Goal: Task Accomplishment & Management: Manage account settings

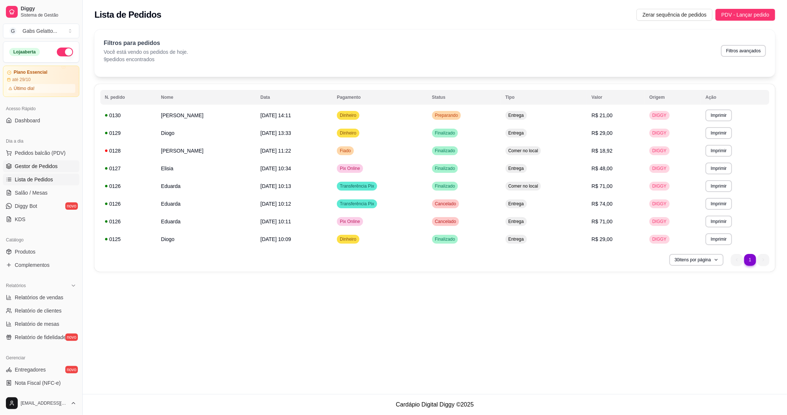
click at [43, 167] on span "Gestor de Pedidos" at bounding box center [36, 166] width 43 height 7
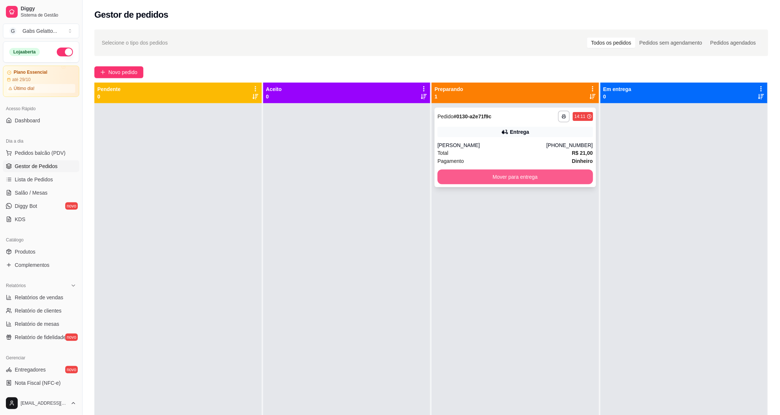
click at [487, 179] on button "Mover para entrega" at bounding box center [516, 177] width 156 height 15
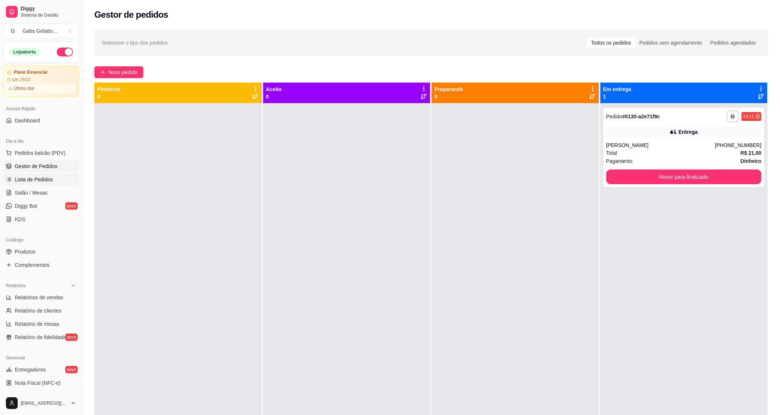
click at [38, 183] on span "Lista de Pedidos" at bounding box center [34, 179] width 38 height 7
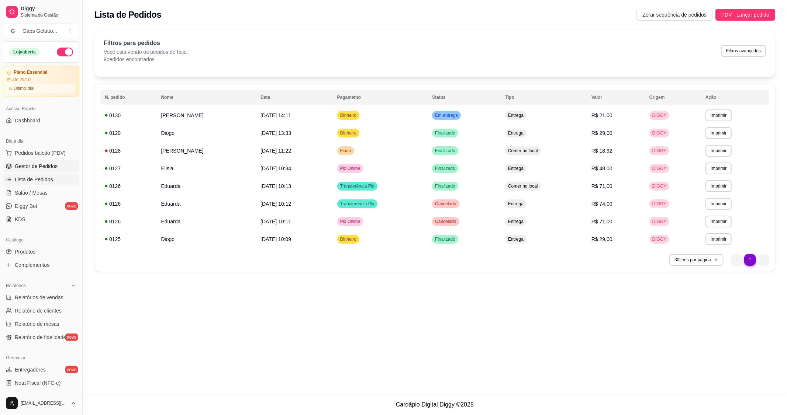
click at [38, 164] on span "Gestor de Pedidos" at bounding box center [36, 166] width 43 height 7
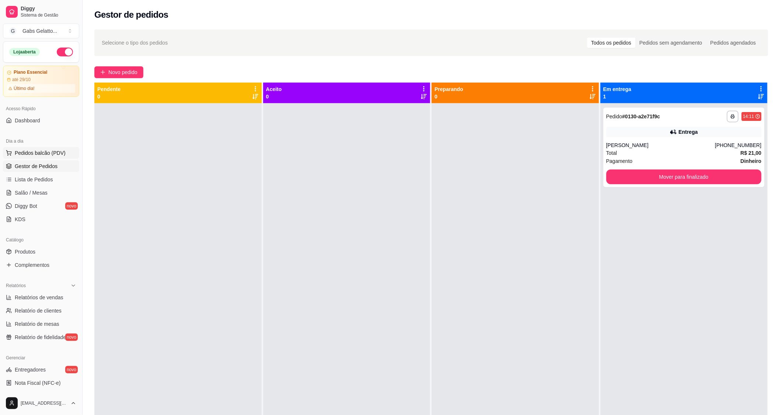
click at [53, 153] on span "Pedidos balcão (PDV)" at bounding box center [40, 152] width 51 height 7
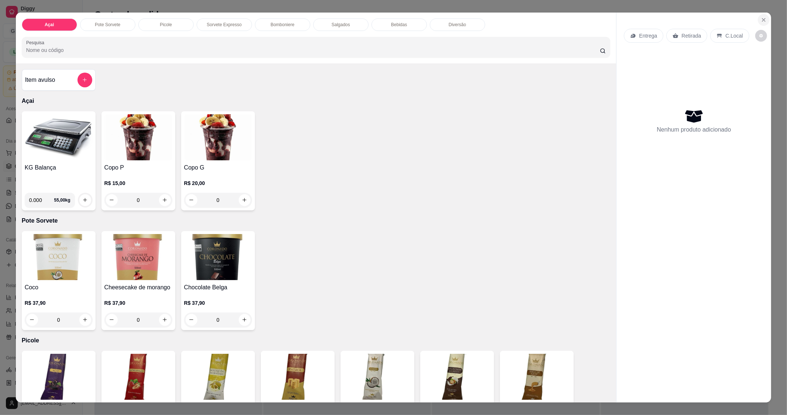
click at [757, 20] on button "Close" at bounding box center [763, 20] width 12 height 12
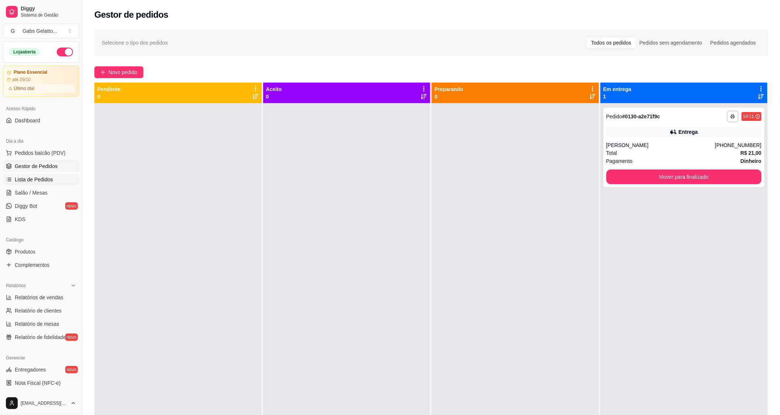
click at [52, 176] on link "Lista de Pedidos" at bounding box center [41, 180] width 76 height 12
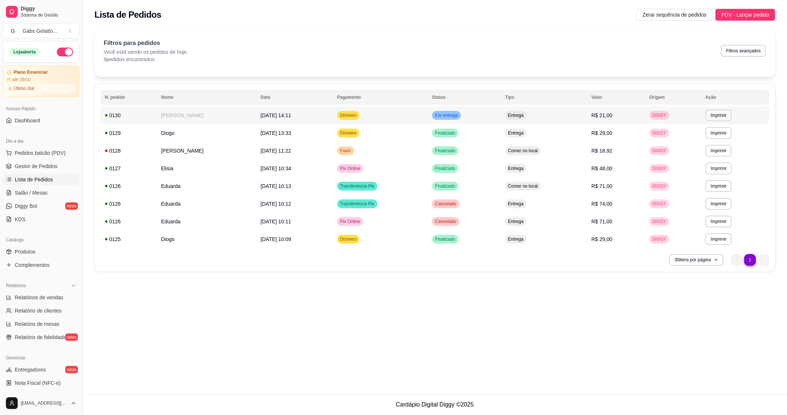
click at [187, 113] on td "[PERSON_NAME]" at bounding box center [206, 116] width 100 height 18
click at [491, 121] on td "Em entrega" at bounding box center [463, 116] width 73 height 18
click at [206, 136] on td "Diogo" at bounding box center [206, 133] width 100 height 18
click at [32, 168] on span "Gestor de Pedidos" at bounding box center [36, 166] width 43 height 7
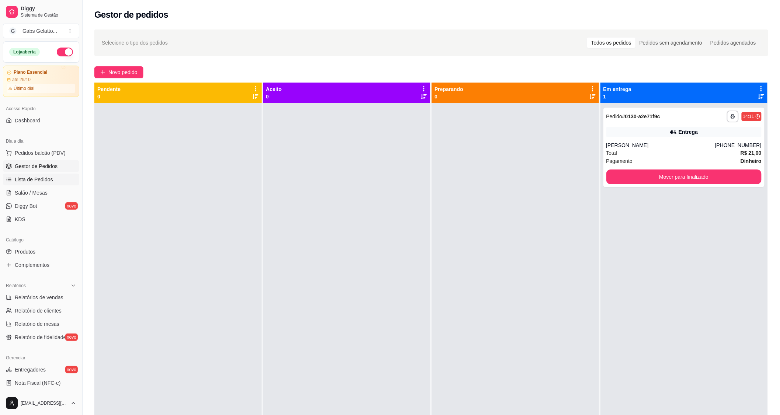
click at [39, 180] on span "Lista de Pedidos" at bounding box center [34, 179] width 38 height 7
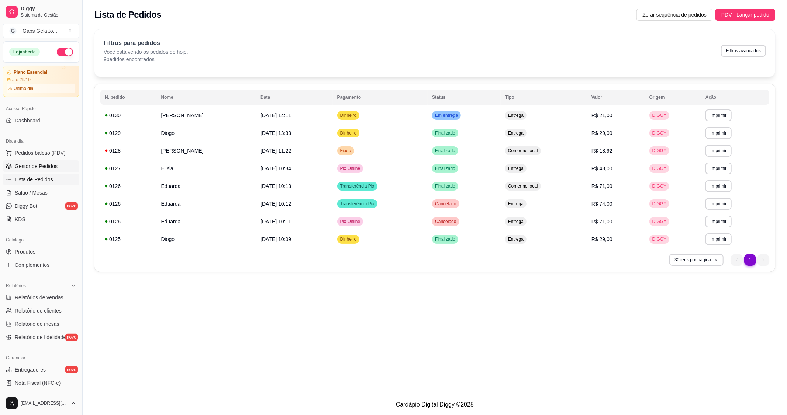
click at [46, 169] on span "Gestor de Pedidos" at bounding box center [36, 166] width 43 height 7
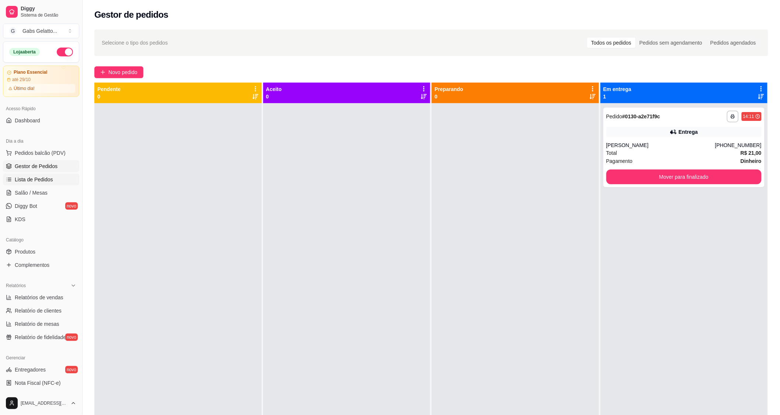
click at [38, 177] on span "Lista de Pedidos" at bounding box center [34, 179] width 38 height 7
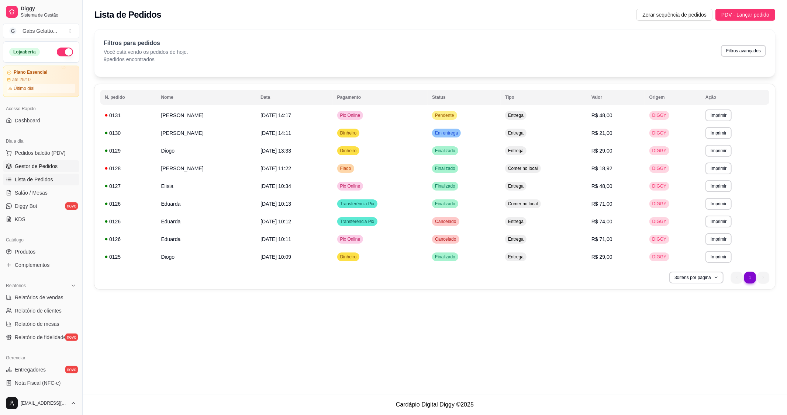
click at [35, 166] on span "Gestor de Pedidos" at bounding box center [36, 166] width 43 height 7
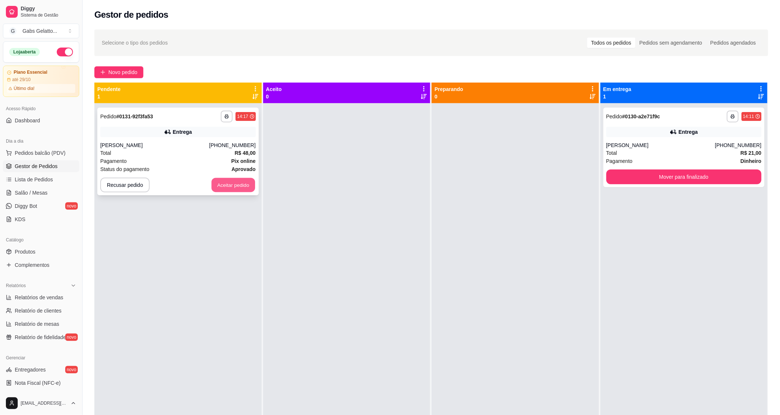
click at [233, 186] on button "Aceitar pedido" at bounding box center [234, 185] width 44 height 14
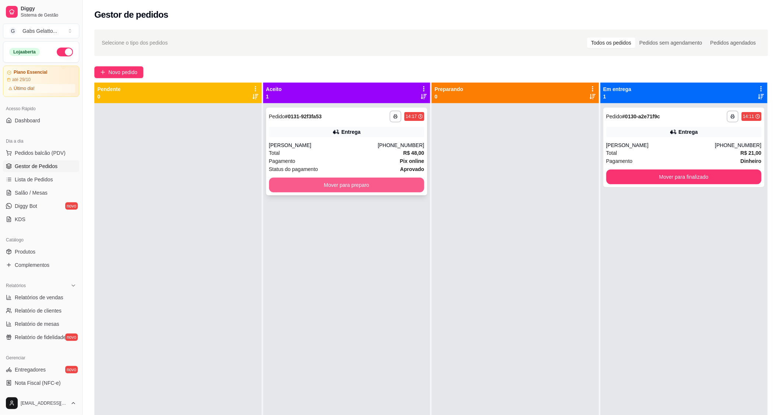
click at [292, 187] on button "Mover para preparo" at bounding box center [347, 185] width 156 height 15
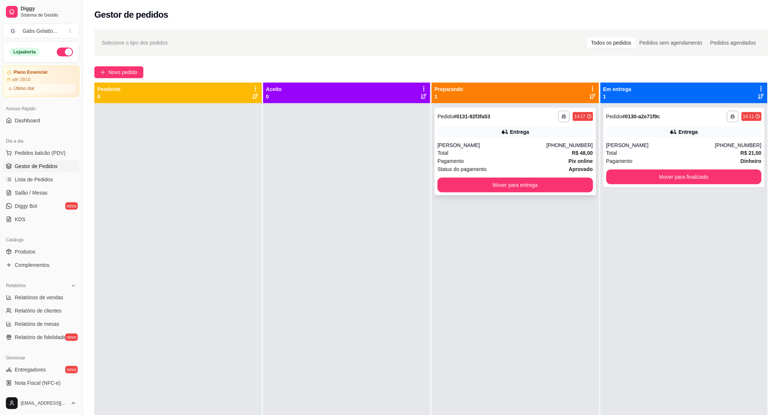
click at [548, 167] on div "Status do pagamento aprovado" at bounding box center [516, 169] width 156 height 8
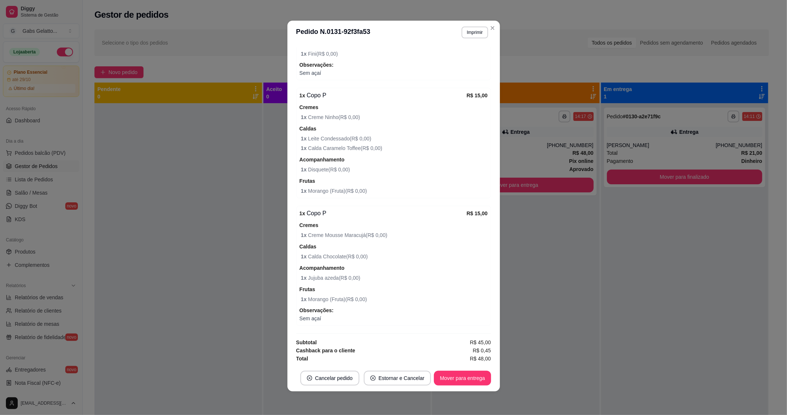
scroll to position [329, 0]
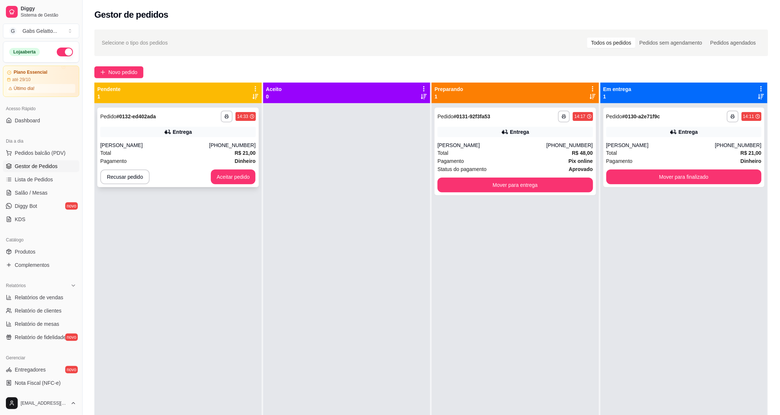
click at [203, 149] on div "[PERSON_NAME]" at bounding box center [154, 145] width 109 height 7
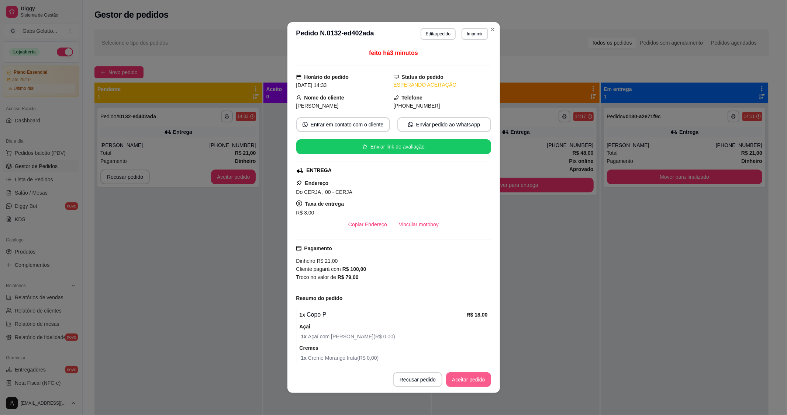
click at [469, 384] on button "Aceitar pedido" at bounding box center [468, 379] width 45 height 15
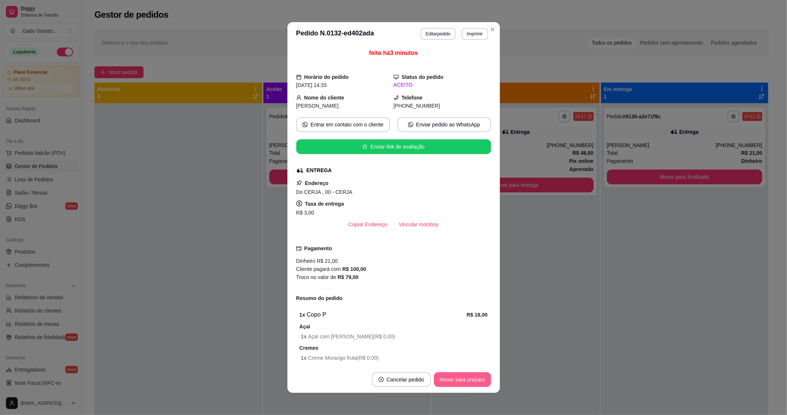
click at [481, 378] on button "Mover para preparo" at bounding box center [462, 379] width 57 height 15
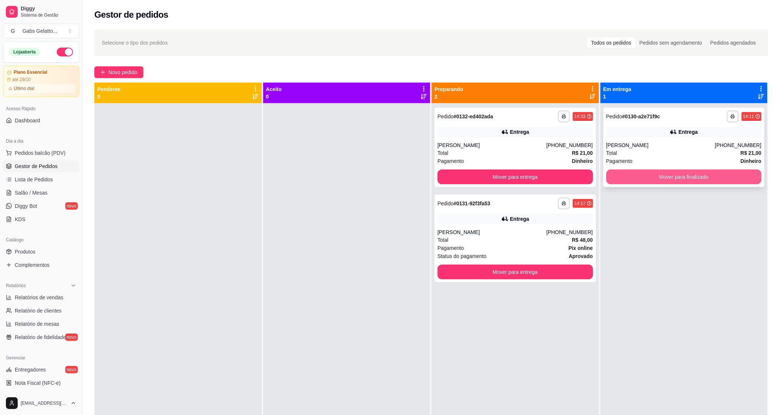
click at [679, 176] on button "Mover para finalizado" at bounding box center [685, 177] width 156 height 15
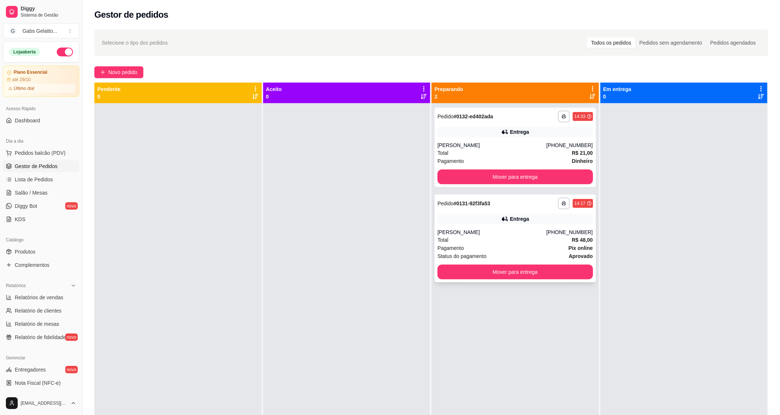
click at [554, 240] on div "Total R$ 48,00" at bounding box center [516, 240] width 156 height 8
click at [506, 134] on div "Entrega" at bounding box center [516, 132] width 156 height 10
click at [528, 178] on button "Mover para entrega" at bounding box center [516, 177] width 156 height 15
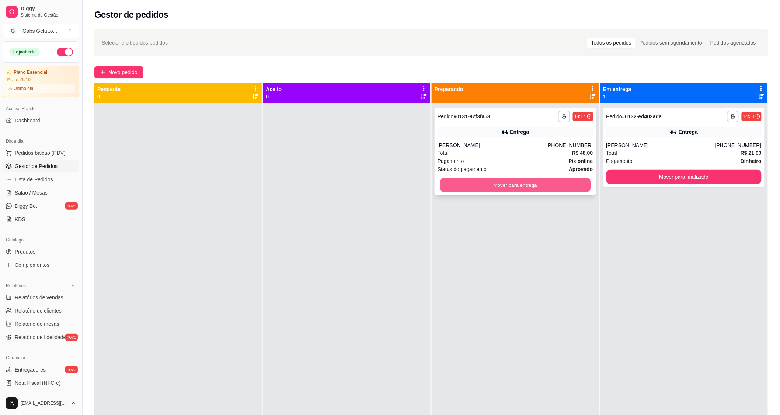
click at [537, 178] on button "Mover para entrega" at bounding box center [515, 185] width 151 height 14
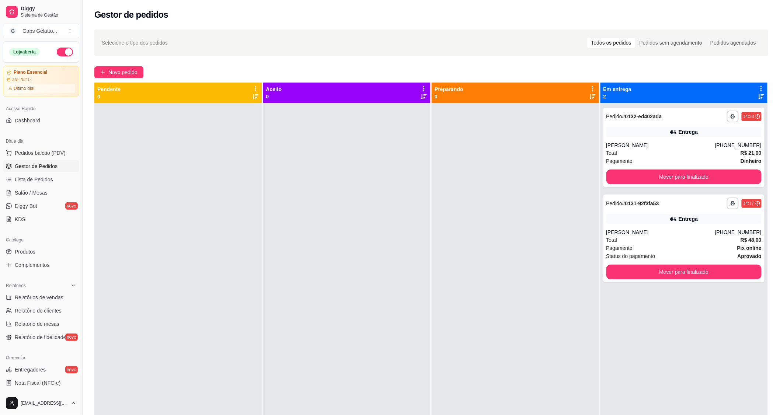
click at [192, 292] on div at bounding box center [177, 310] width 167 height 415
click at [673, 155] on div "Total R$ 21,00" at bounding box center [685, 153] width 156 height 8
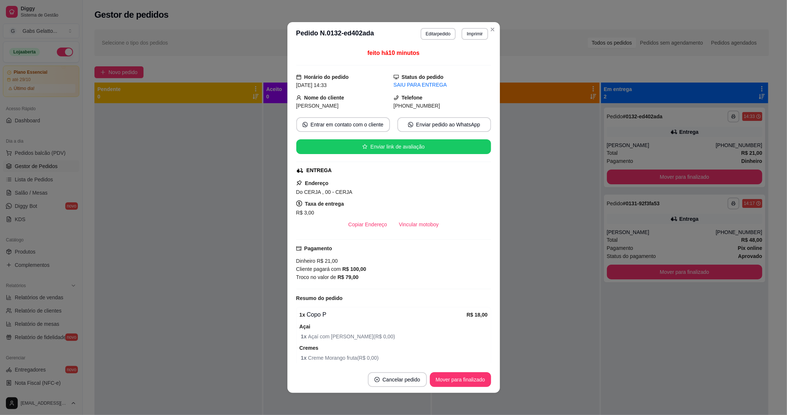
click at [463, 32] on button "Imprimir" at bounding box center [474, 34] width 26 height 12
click at [463, 32] on button "Imprimir" at bounding box center [474, 33] width 25 height 11
click at [473, 34] on button "Imprimir" at bounding box center [474, 33] width 25 height 11
click at [461, 60] on button "IMPRESSORA" at bounding box center [459, 59] width 52 height 11
